Goal: Information Seeking & Learning: Learn about a topic

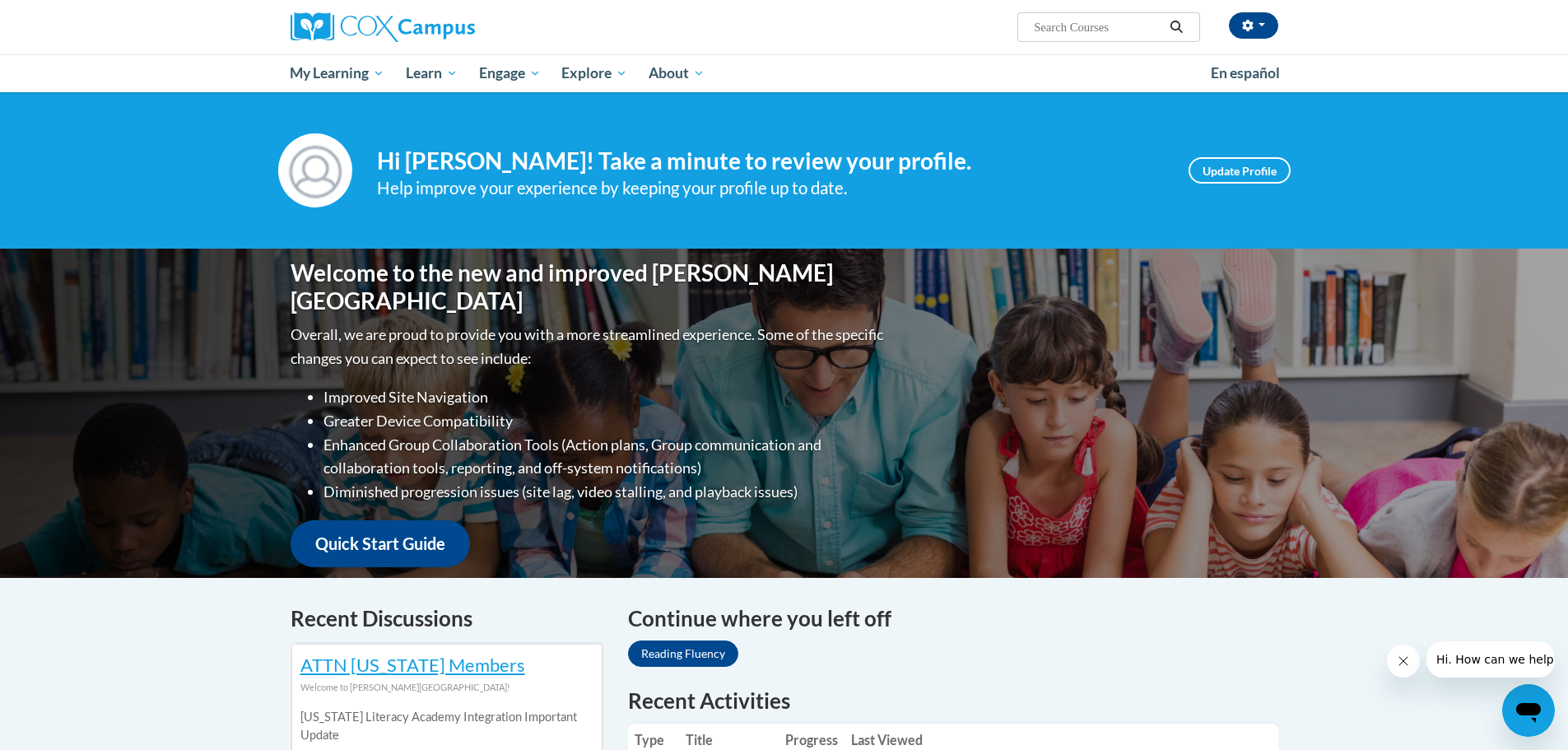
scroll to position [247, 0]
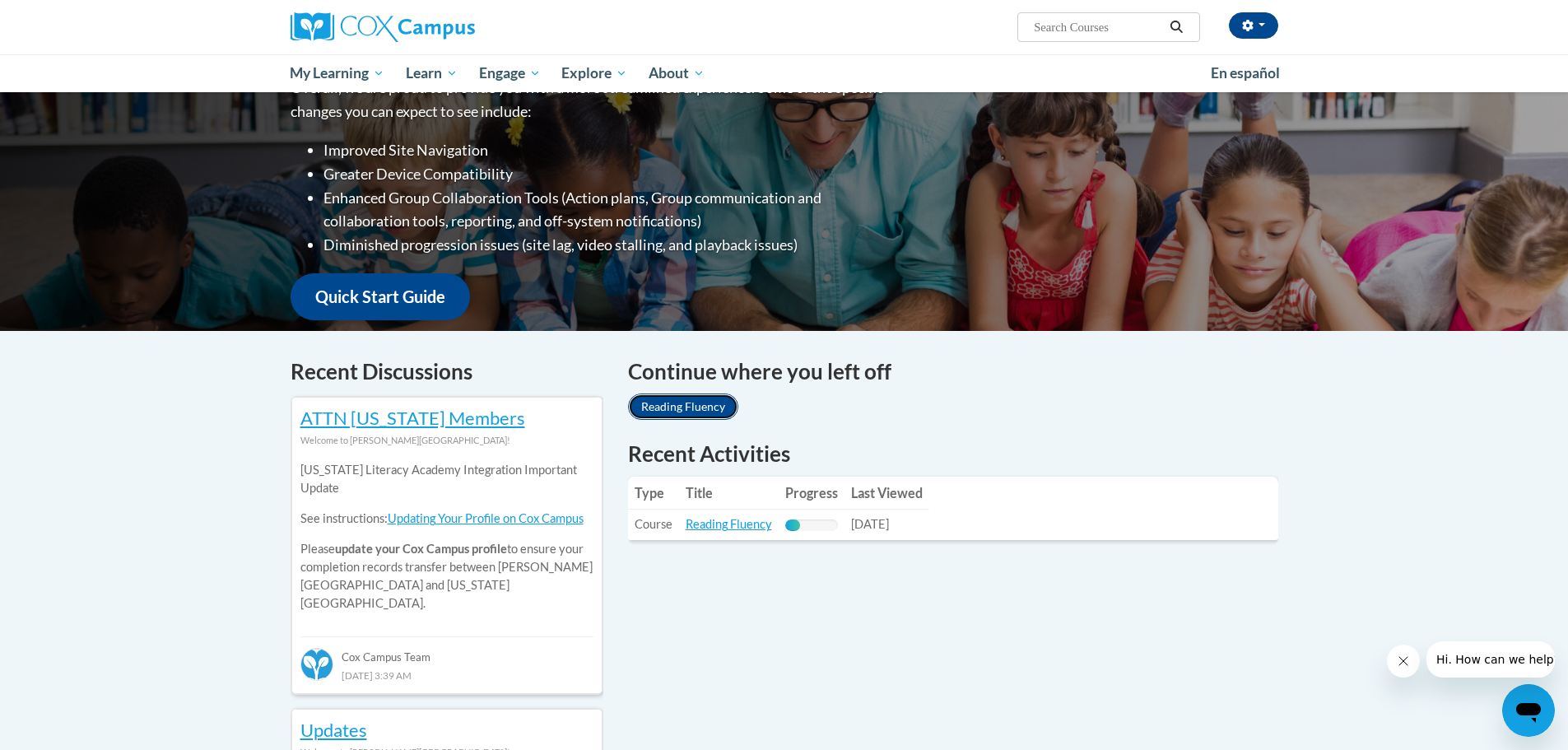
click at [689, 410] on link "Reading Fluency" at bounding box center [683, 407] width 110 height 27
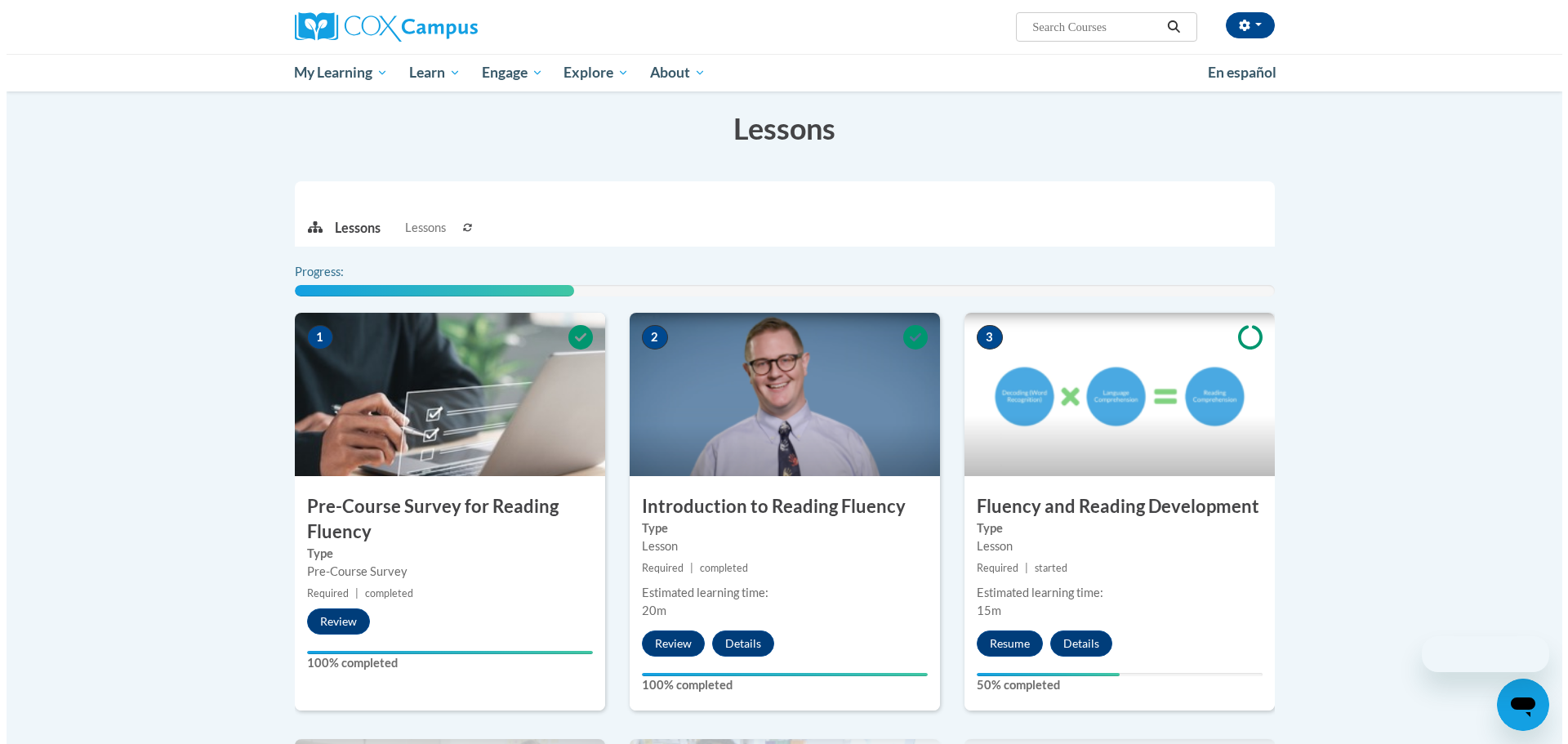
scroll to position [490, 0]
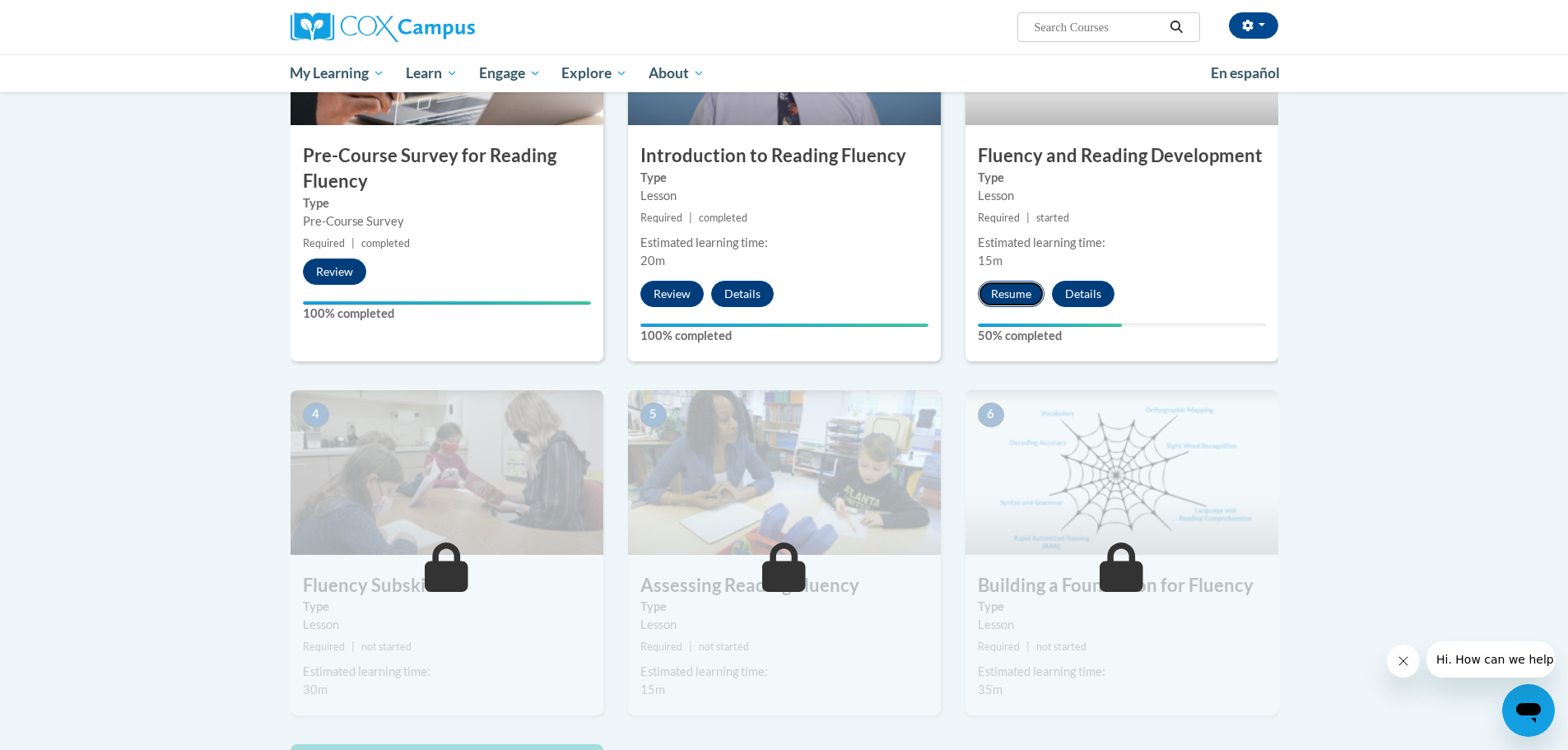
click at [1014, 296] on button "Resume" at bounding box center [1012, 294] width 67 height 27
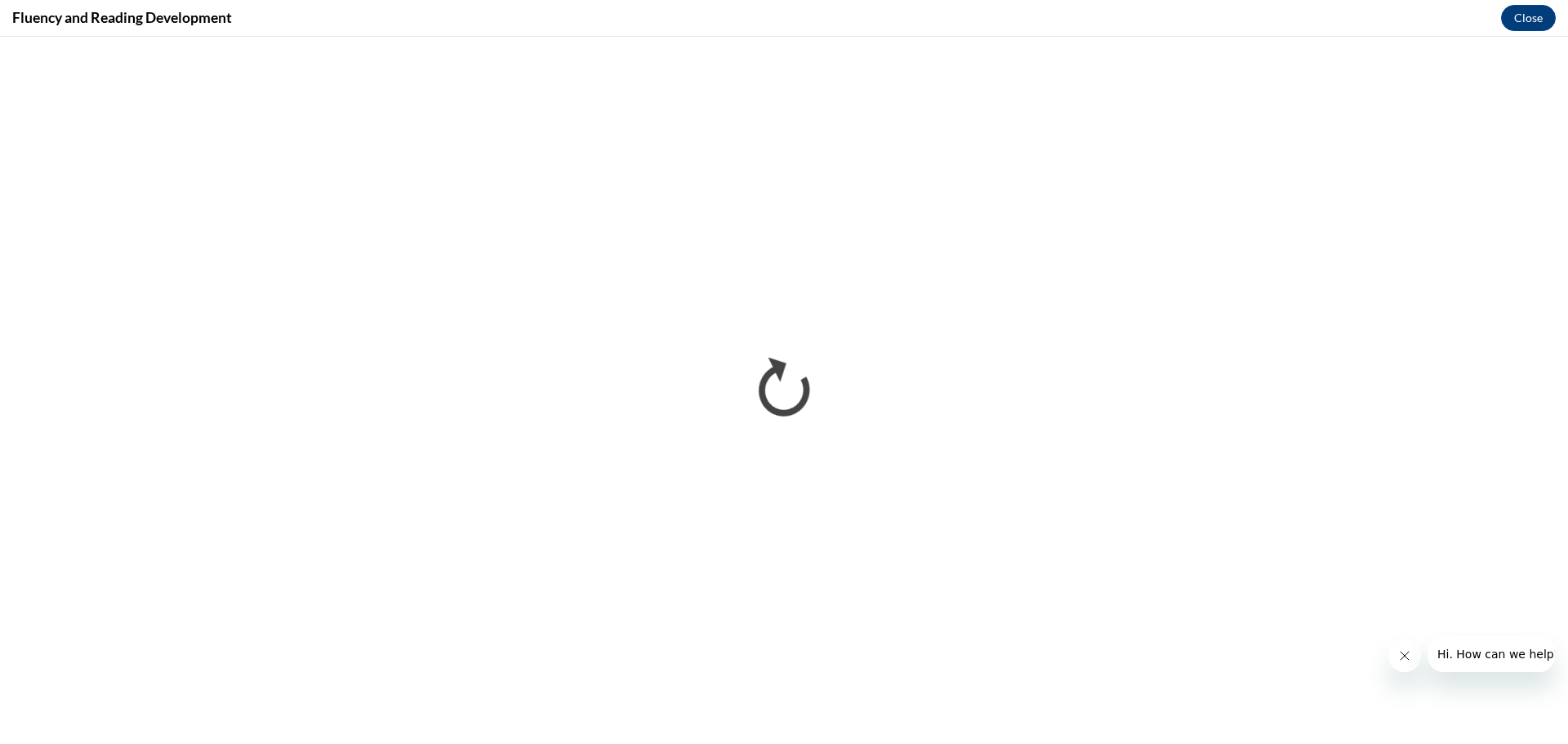
scroll to position [0, 0]
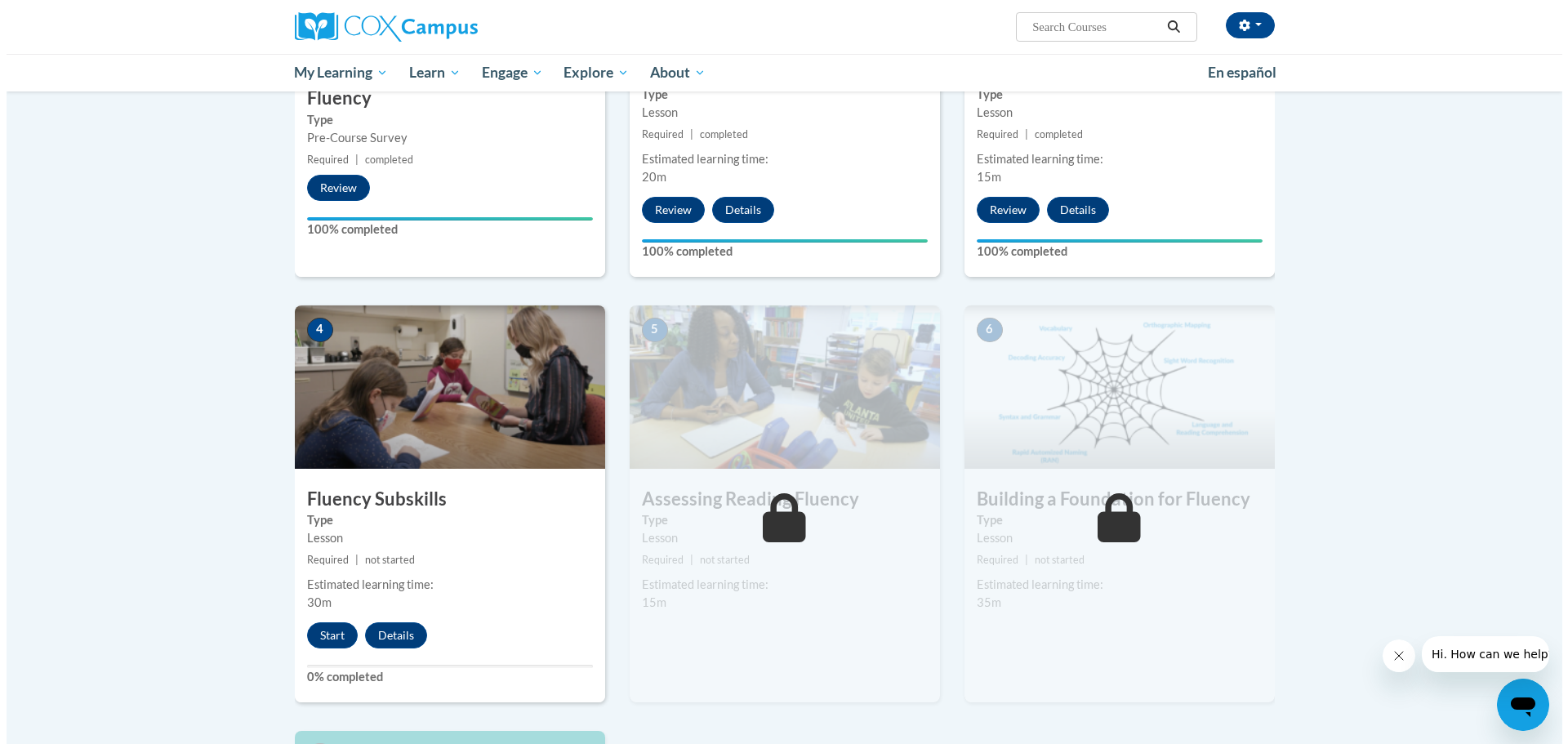
scroll to position [653, 0]
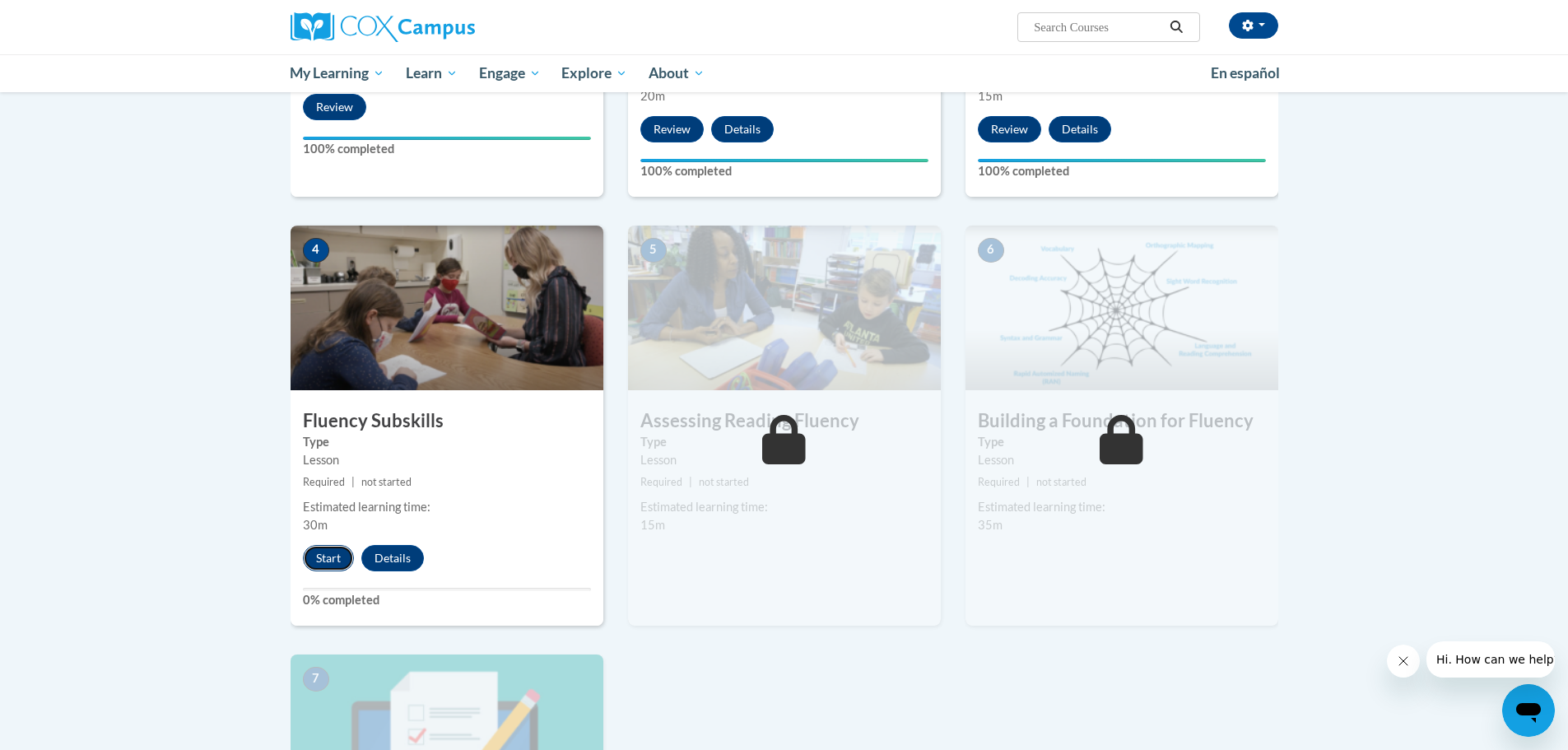
click at [319, 551] on button "Start" at bounding box center [328, 559] width 51 height 27
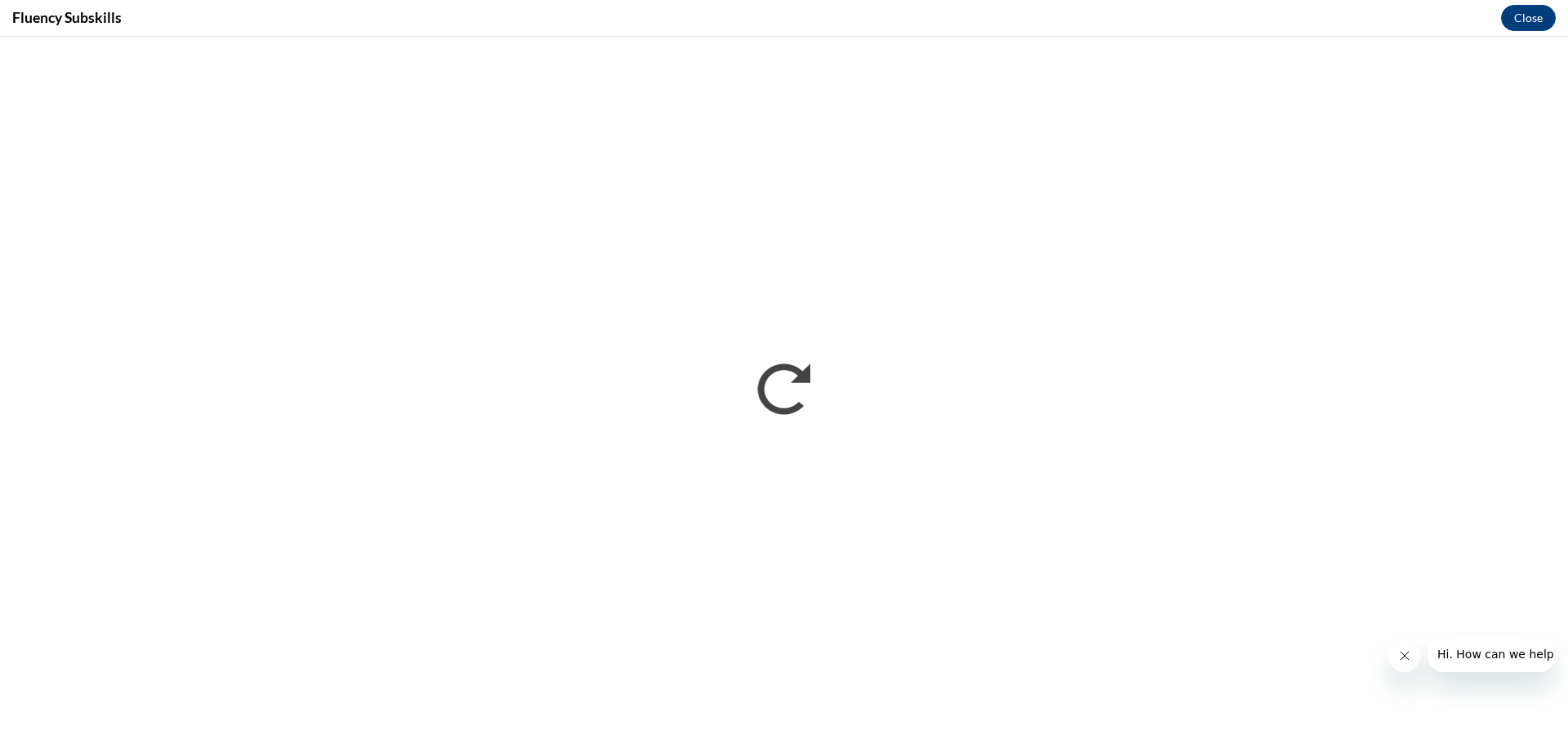
scroll to position [0, 0]
